Goal: Task Accomplishment & Management: Use online tool/utility

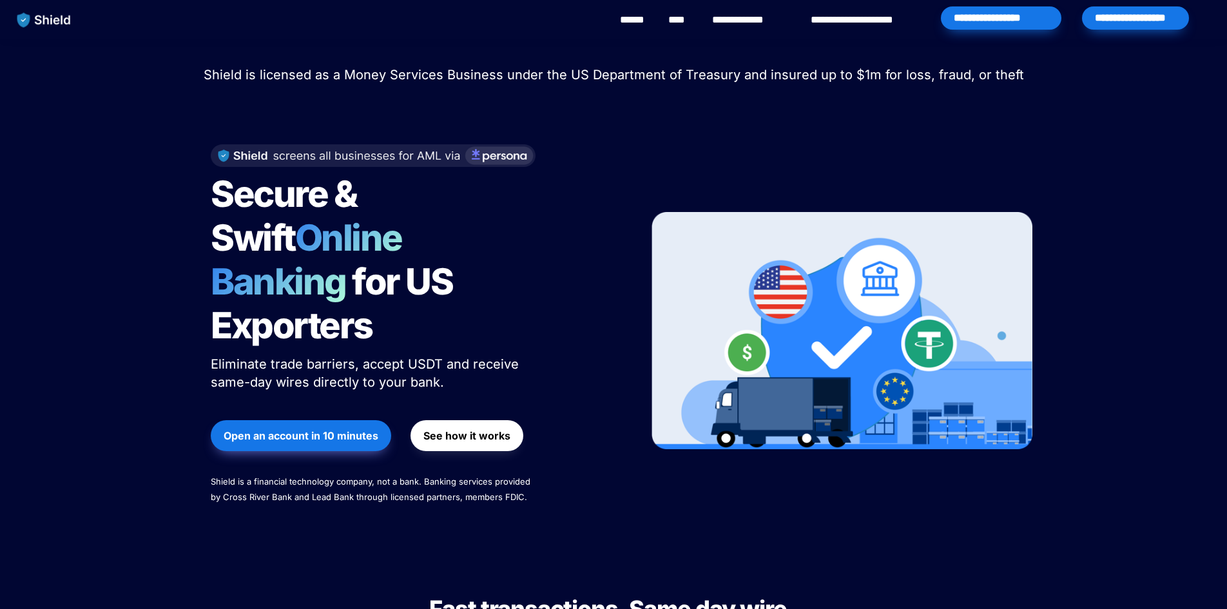
click at [1117, 18] on div "**********" at bounding box center [1135, 17] width 107 height 23
click at [1115, 6] on div "**********" at bounding box center [1135, 17] width 107 height 23
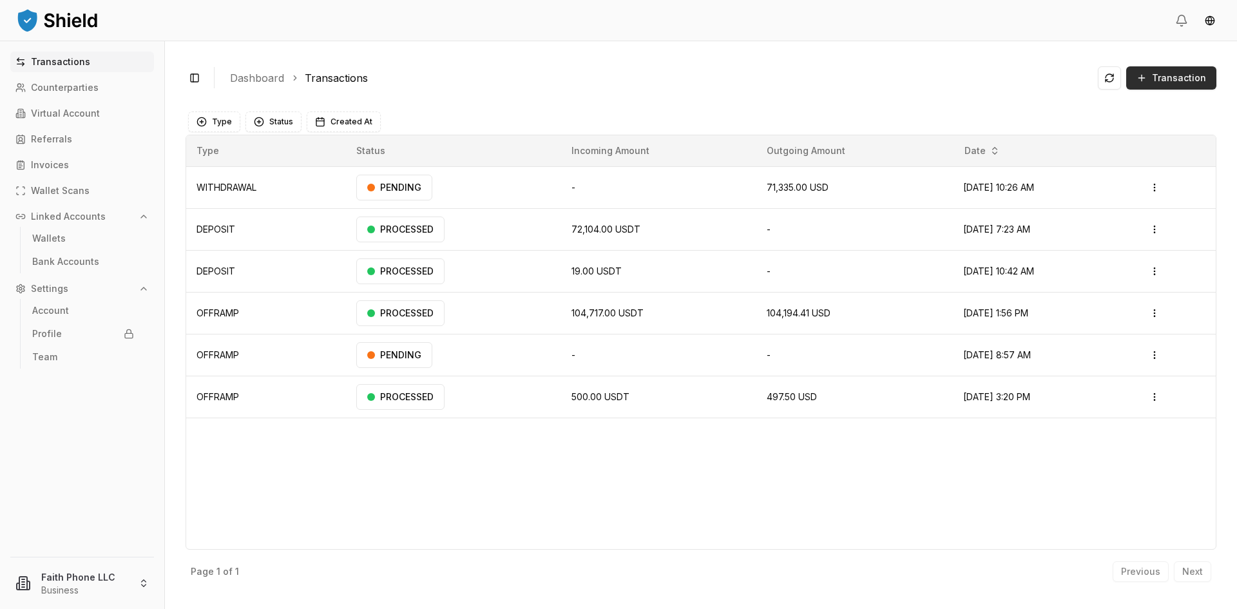
click at [1183, 70] on button "Transaction" at bounding box center [1171, 77] width 90 height 23
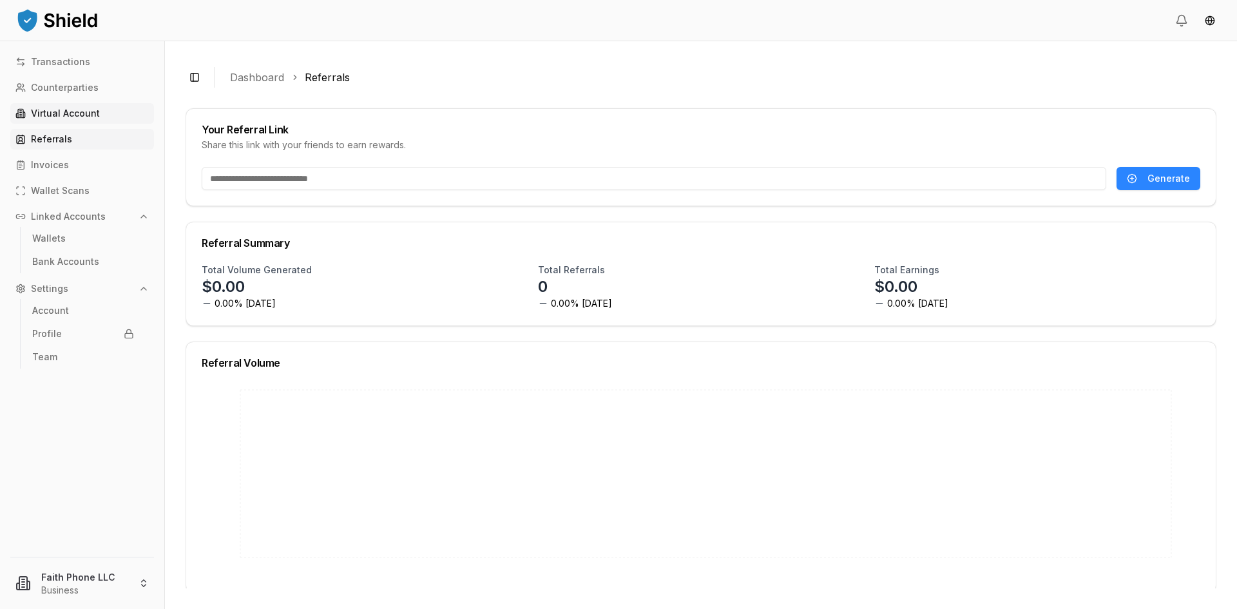
click at [71, 119] on link "Virtual Account" at bounding box center [82, 113] width 144 height 21
click at [44, 109] on p "Virtual Account" at bounding box center [65, 113] width 69 height 9
click at [91, 113] on p "Virtual Account" at bounding box center [65, 113] width 69 height 9
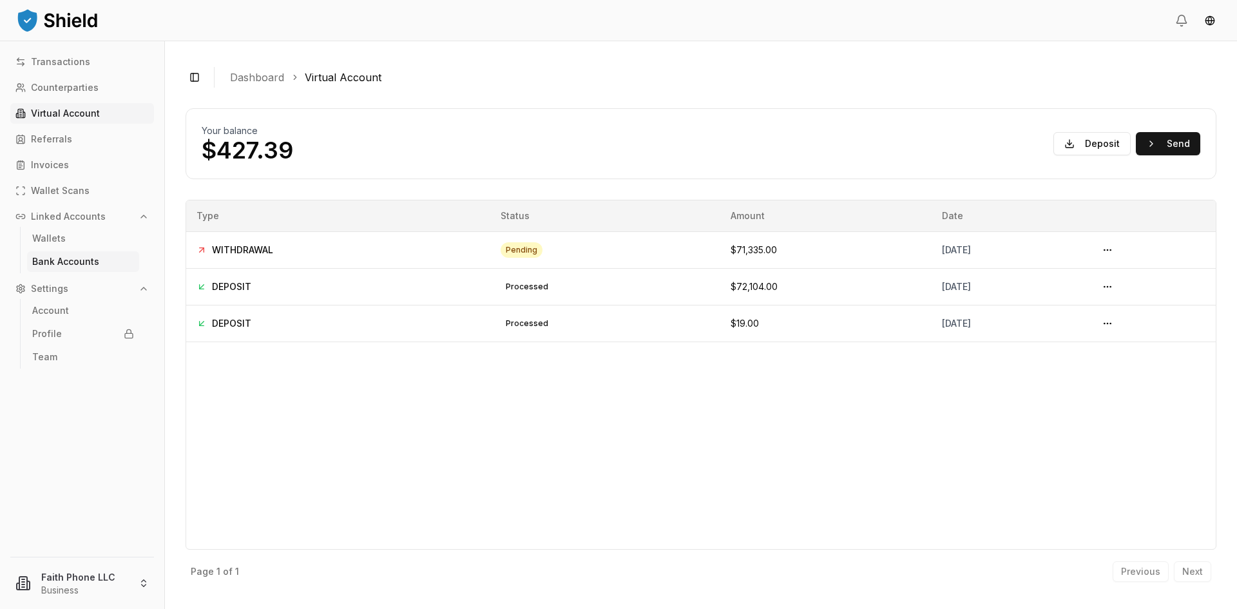
click at [78, 264] on p "Bank Accounts" at bounding box center [65, 261] width 67 height 9
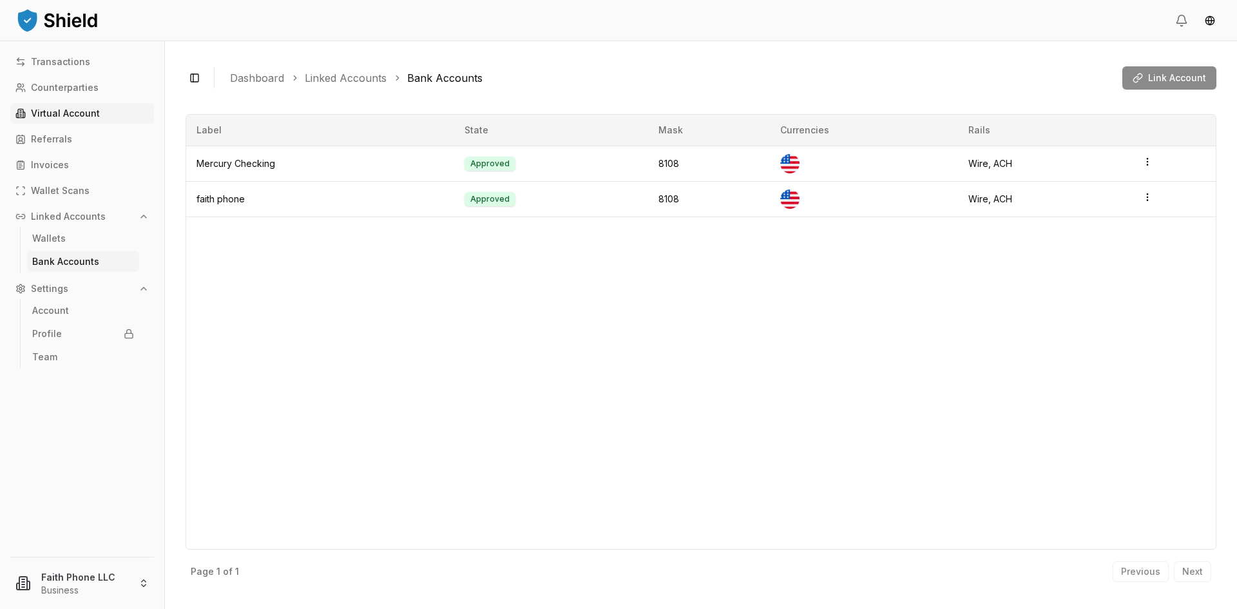
click at [72, 112] on p "Virtual Account" at bounding box center [65, 113] width 69 height 9
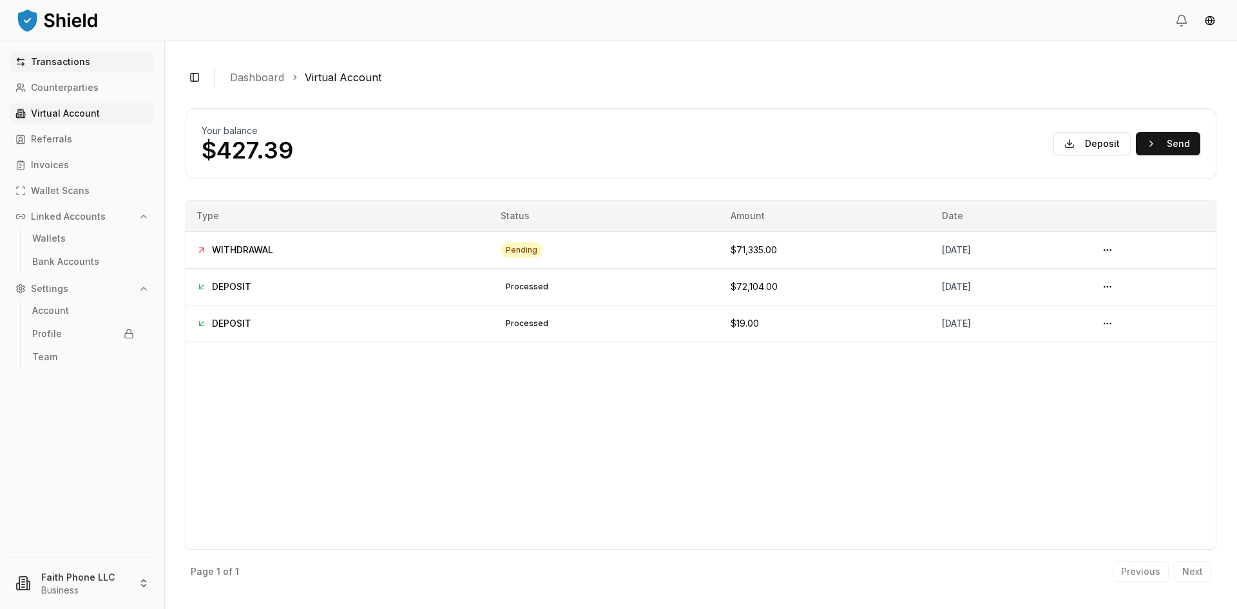
click at [53, 66] on p "Transactions" at bounding box center [60, 61] width 59 height 9
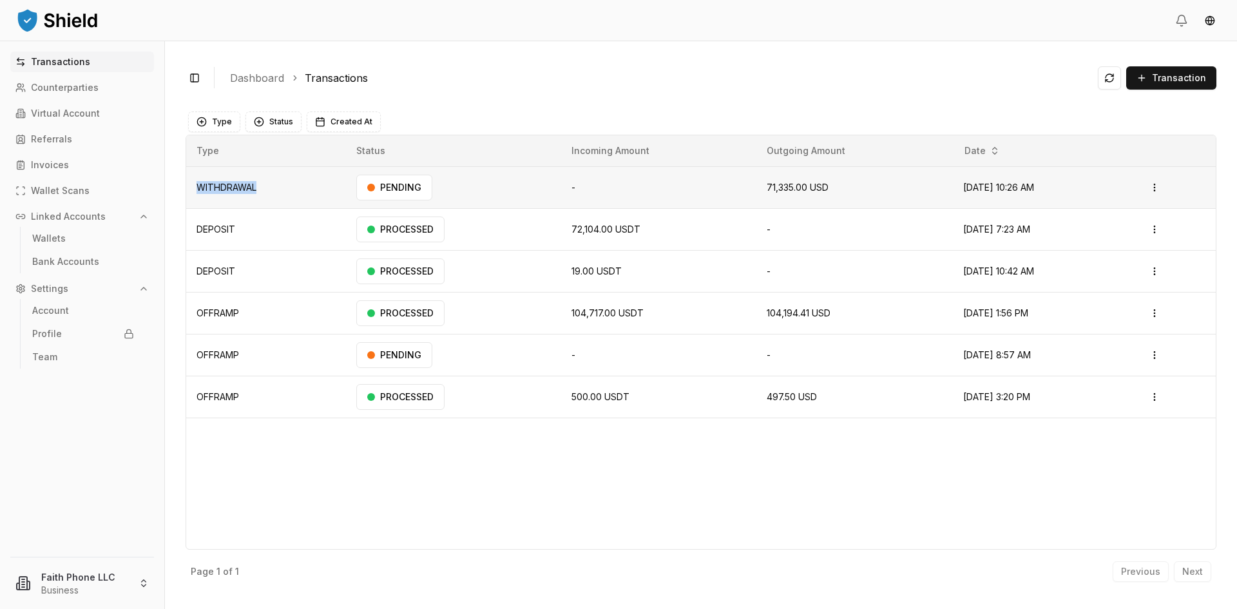
drag, startPoint x: 264, startPoint y: 187, endPoint x: 196, endPoint y: 184, distance: 67.8
click at [196, 184] on td "WITHDRAWAL" at bounding box center [266, 187] width 160 height 42
click at [234, 192] on td "WITHDRAWAL" at bounding box center [266, 187] width 160 height 42
click at [283, 187] on td "WITHDRAWAL" at bounding box center [266, 187] width 160 height 42
click at [101, 432] on div "Transactions Counterparties Virtual Account Referrals Invoices Wallet Scans Lin…" at bounding box center [82, 297] width 164 height 490
